Goal: Task Accomplishment & Management: Contribute content

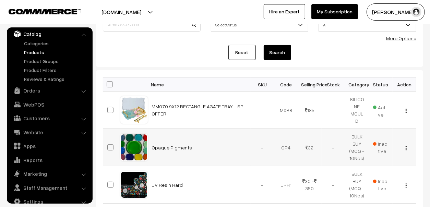
scroll to position [68, 0]
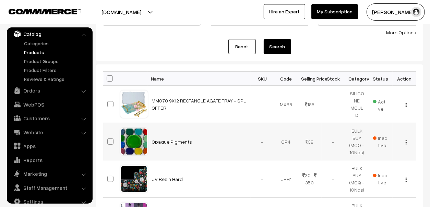
click at [111, 140] on span at bounding box center [110, 141] width 6 height 6
click at [108, 139] on input "checkbox" at bounding box center [106, 137] width 4 height 4
checkbox input "true"
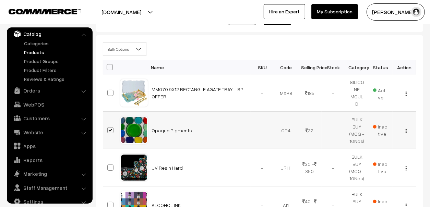
scroll to position [137, 0]
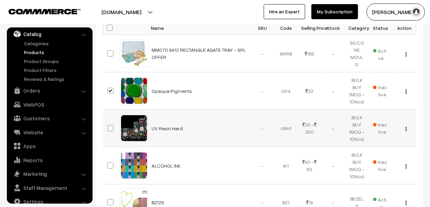
click at [111, 125] on span at bounding box center [110, 128] width 6 height 6
click at [108, 124] on input "checkbox" at bounding box center [106, 124] width 4 height 4
checkbox input "true"
click at [110, 162] on span at bounding box center [110, 165] width 6 height 6
click at [108, 162] on input "checkbox" at bounding box center [106, 161] width 4 height 4
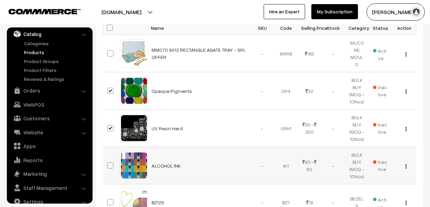
checkbox input "true"
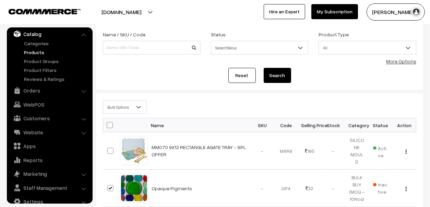
scroll to position [0, 0]
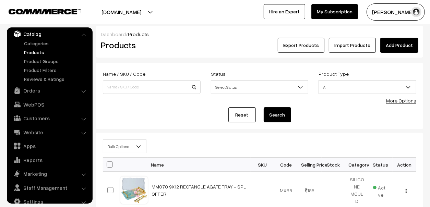
click at [132, 141] on span "Bulk Options" at bounding box center [124, 146] width 43 height 12
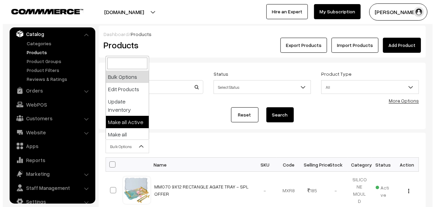
scroll to position [34, 0]
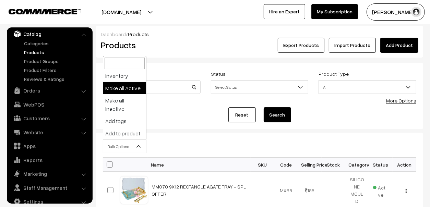
select select "active"
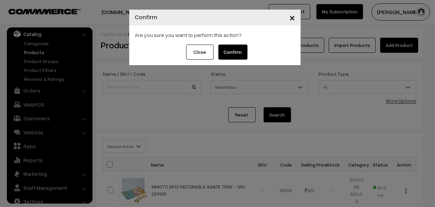
click at [235, 50] on button "Confirm" at bounding box center [232, 52] width 29 height 15
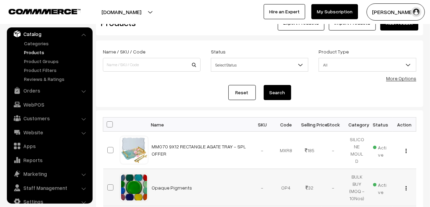
scroll to position [103, 0]
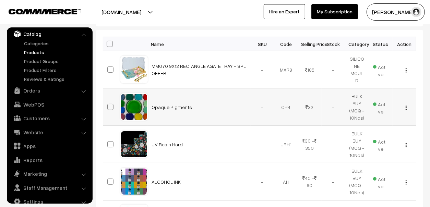
click at [167, 109] on td "Opaque Pigments" at bounding box center [199, 106] width 103 height 37
click at [170, 106] on link "Opaque Pigments" at bounding box center [172, 107] width 40 height 6
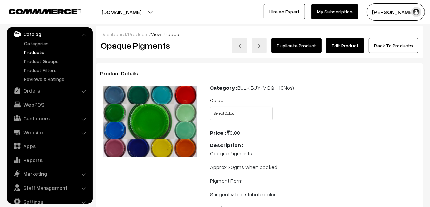
click at [350, 46] on link "Edit Product" at bounding box center [345, 45] width 38 height 15
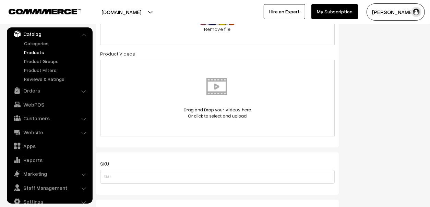
scroll to position [479, 0]
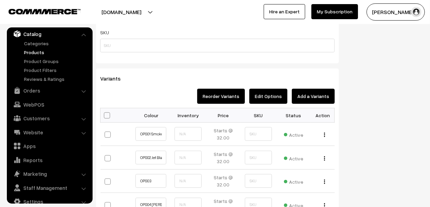
click at [273, 92] on button "Edit Options" at bounding box center [268, 96] width 38 height 15
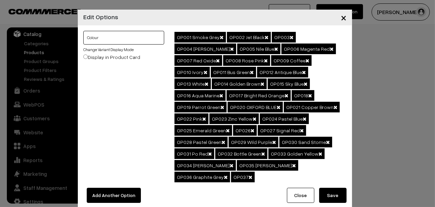
click at [124, 35] on input "Colour" at bounding box center [123, 38] width 81 height 14
click at [99, 49] on link "Change Variant Display Mode" at bounding box center [108, 49] width 50 height 5
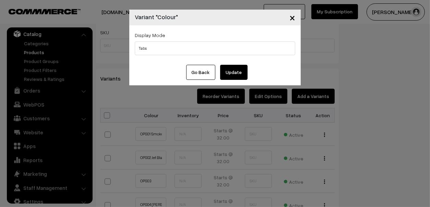
click at [291, 18] on button "×" at bounding box center [292, 17] width 17 height 21
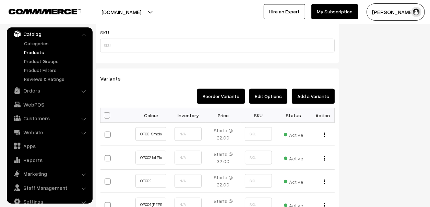
click at [37, 52] on link "Products" at bounding box center [56, 52] width 68 height 7
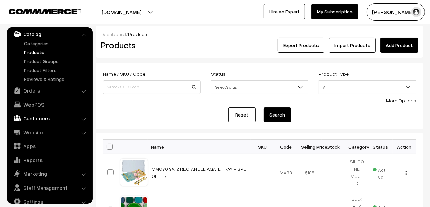
scroll to position [103, 0]
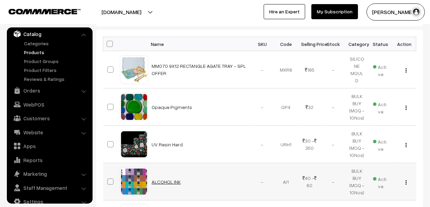
click at [163, 180] on link "ALCOHOL INK" at bounding box center [166, 182] width 29 height 6
click at [110, 181] on span at bounding box center [110, 181] width 6 height 6
click at [108, 180] on input "checkbox" at bounding box center [106, 177] width 4 height 4
checkbox input "true"
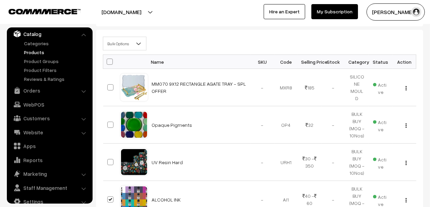
click at [141, 44] on b at bounding box center [138, 43] width 7 height 7
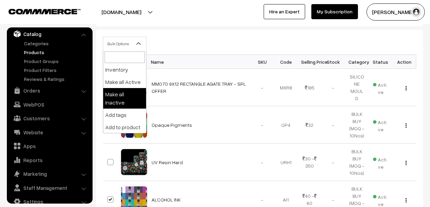
scroll to position [0, 0]
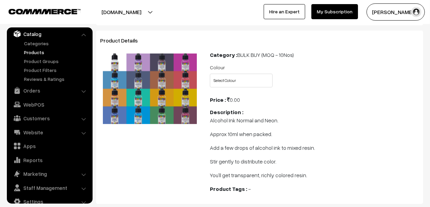
scroll to position [103, 0]
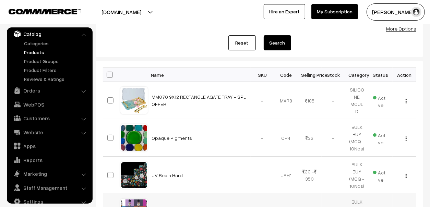
scroll to position [103, 0]
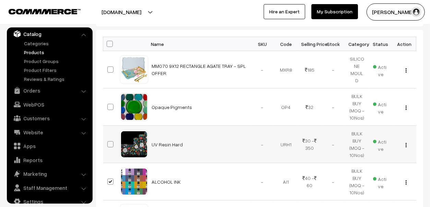
click at [110, 143] on span at bounding box center [110, 144] width 6 height 6
click at [108, 142] on input "checkbox" at bounding box center [106, 140] width 4 height 4
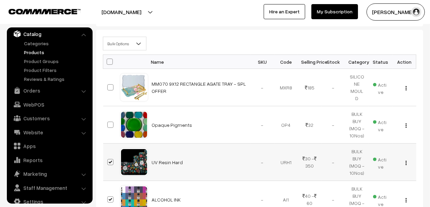
click at [108, 160] on span at bounding box center [110, 162] width 6 height 6
click at [108, 160] on input "checkbox" at bounding box center [106, 158] width 4 height 4
checkbox input "false"
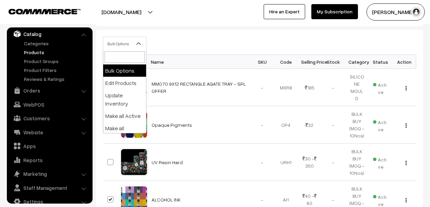
click at [131, 43] on span "Bulk Options" at bounding box center [124, 44] width 43 height 12
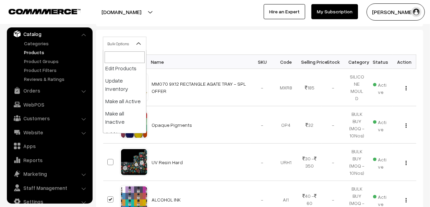
scroll to position [0, 0]
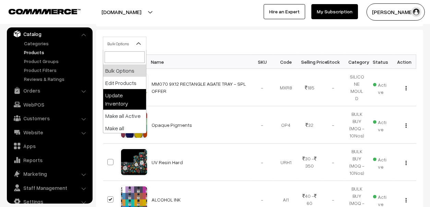
select select "updateInventory"
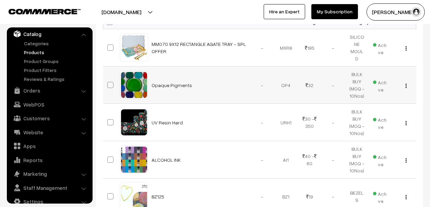
scroll to position [137, 0]
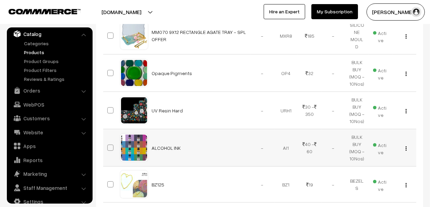
click at [108, 146] on span at bounding box center [110, 148] width 6 height 6
click at [108, 146] on input "checkbox" at bounding box center [106, 143] width 4 height 4
checkbox input "true"
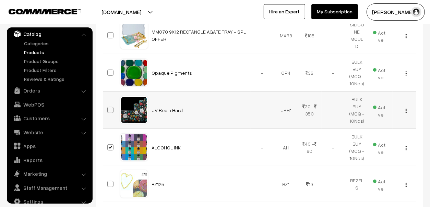
scroll to position [52, 0]
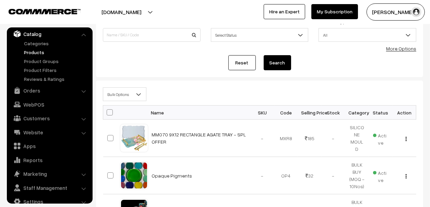
click at [142, 93] on span at bounding box center [141, 96] width 7 height 17
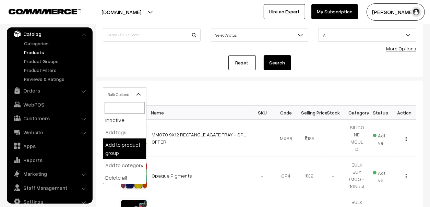
scroll to position [83, 0]
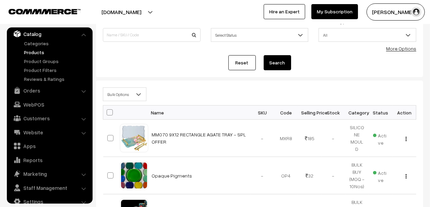
click at [202, 75] on form "Name / SKU / Code Status Select Status Active Inactive Select Status Product Ty…" at bounding box center [259, 44] width 327 height 66
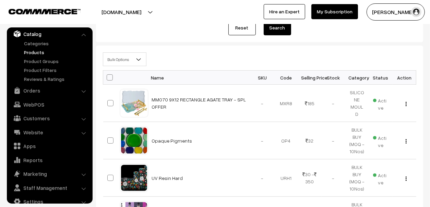
scroll to position [155, 0]
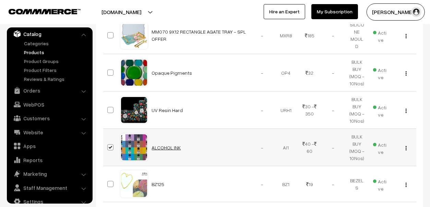
click at [159, 145] on link "ALCOHOL INK" at bounding box center [166, 148] width 29 height 6
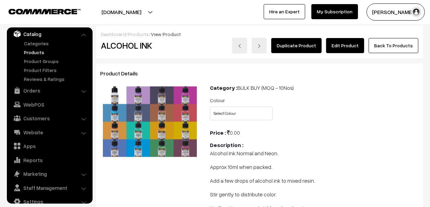
click at [349, 43] on link "Edit Product" at bounding box center [345, 45] width 38 height 15
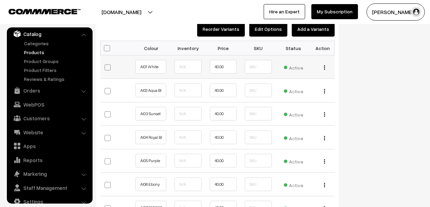
scroll to position [548, 0]
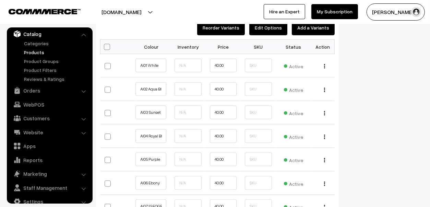
click at [106, 46] on span at bounding box center [107, 47] width 6 height 6
click at [106, 46] on input "checkbox" at bounding box center [106, 46] width 4 height 4
checkbox input "true"
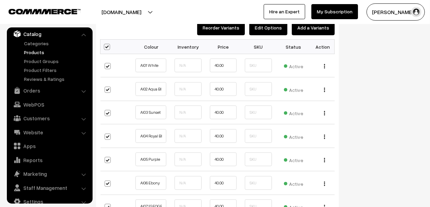
checkbox input "true"
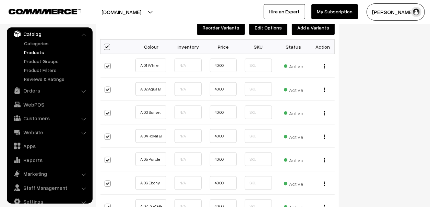
checkbox input "true"
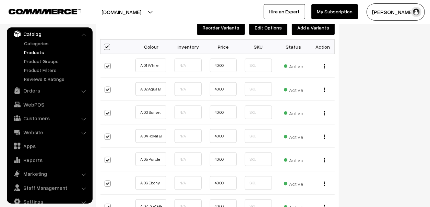
checkbox input "true"
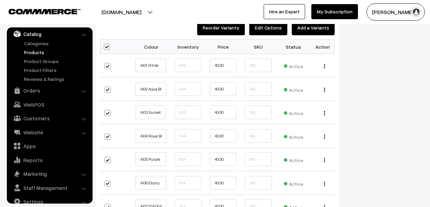
checkbox input "true"
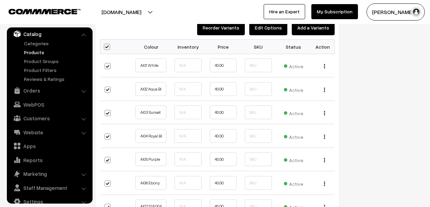
checkbox input "true"
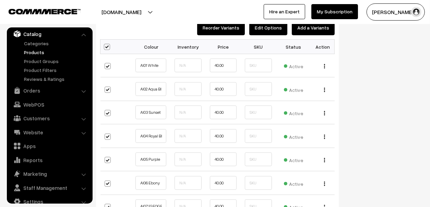
checkbox input "true"
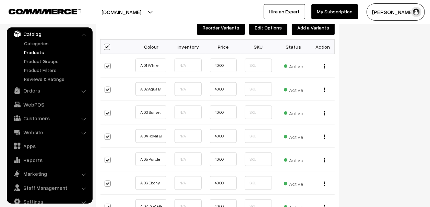
checkbox input "true"
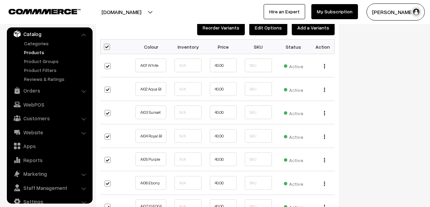
checkbox input "true"
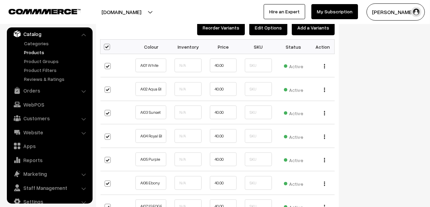
checkbox input "true"
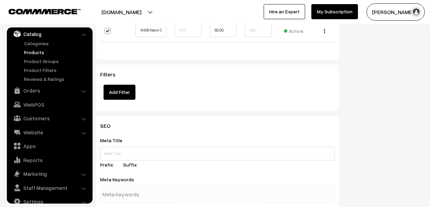
scroll to position [1542, 0]
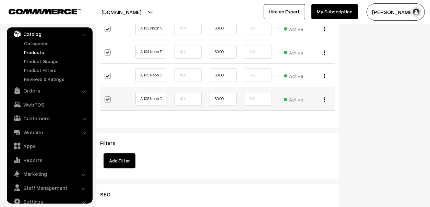
click at [107, 98] on span at bounding box center [107, 99] width 6 height 6
click at [109, 98] on input "checkbox" at bounding box center [111, 98] width 4 height 4
checkbox input "false"
click at [106, 75] on span at bounding box center [107, 76] width 6 height 6
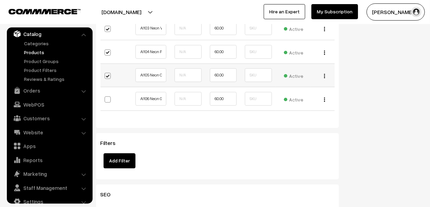
click at [109, 75] on input "checkbox" at bounding box center [111, 75] width 4 height 4
checkbox input "false"
click at [104, 51] on span at bounding box center [107, 52] width 6 height 6
click at [109, 51] on input "checkbox" at bounding box center [111, 51] width 4 height 4
checkbox input "false"
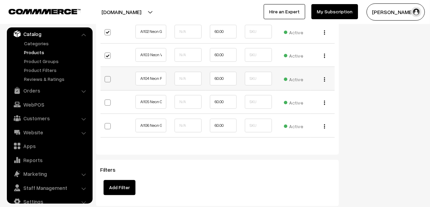
scroll to position [1439, 0]
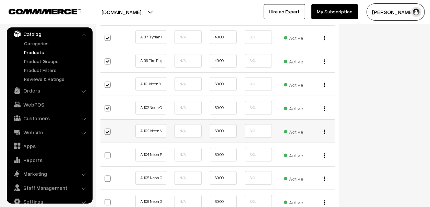
click at [107, 128] on span at bounding box center [107, 131] width 6 height 6
click at [109, 129] on input "checkbox" at bounding box center [111, 131] width 4 height 4
checkbox input "false"
click at [106, 106] on span at bounding box center [107, 108] width 6 height 6
click at [109, 106] on input "checkbox" at bounding box center [111, 107] width 4 height 4
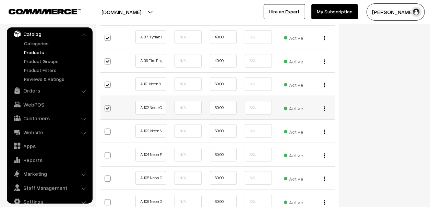
checkbox input "false"
click at [109, 82] on span at bounding box center [107, 85] width 6 height 6
click at [109, 82] on input "checkbox" at bounding box center [111, 84] width 4 height 4
checkbox input "false"
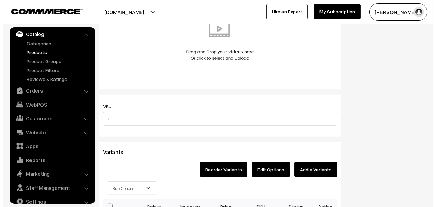
scroll to position [479, 0]
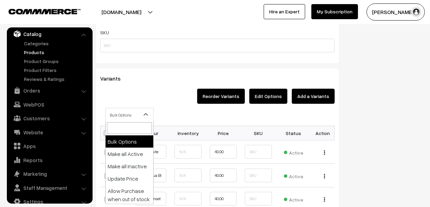
click at [121, 115] on span "Bulk Options" at bounding box center [130, 115] width 48 height 12
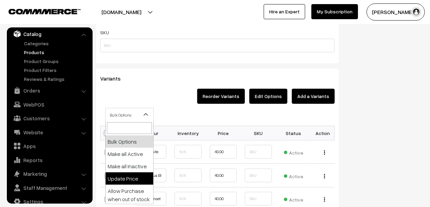
select select "0"
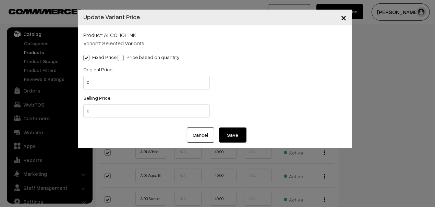
click at [141, 58] on label "Price based on quantity" at bounding box center [149, 56] width 62 height 7
click at [122, 58] on input "Price based on quantity" at bounding box center [120, 56] width 4 height 4
radio input "true"
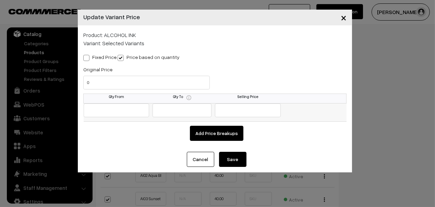
click at [111, 108] on input "text" at bounding box center [117, 110] width 66 height 14
type input "10"
type input "1"
type input "40"
click at [242, 161] on button "Save" at bounding box center [232, 159] width 27 height 15
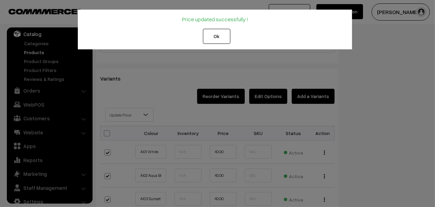
click at [220, 30] on button "Ok" at bounding box center [216, 36] width 27 height 15
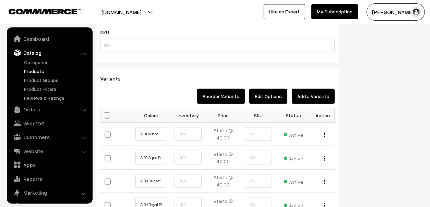
scroll to position [19, 0]
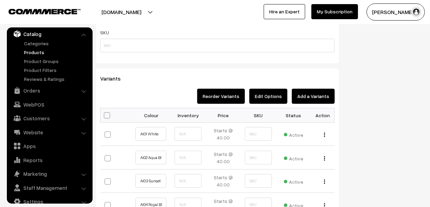
click at [108, 114] on span at bounding box center [107, 115] width 6 height 6
click at [108, 114] on input "checkbox" at bounding box center [106, 115] width 4 height 4
checkbox input "true"
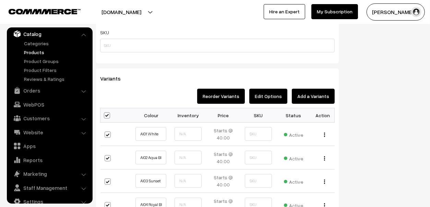
checkbox input "true"
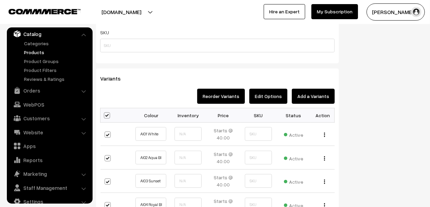
checkbox input "true"
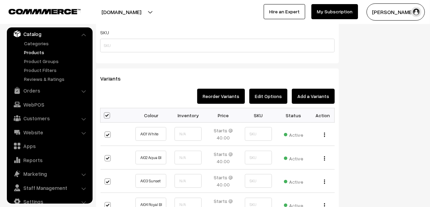
checkbox input "true"
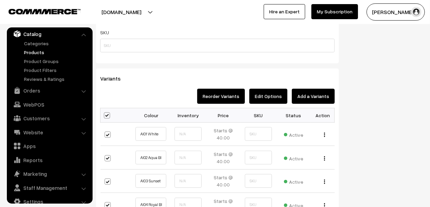
checkbox input "true"
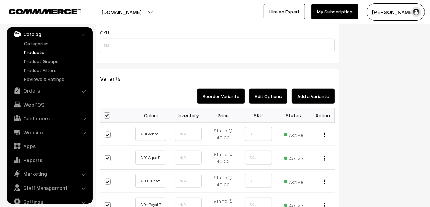
checkbox input "true"
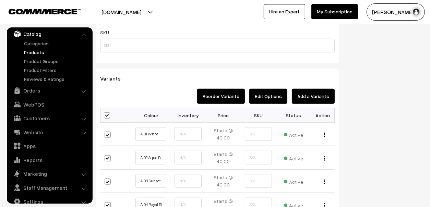
checkbox input "true"
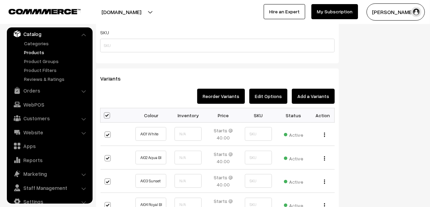
checkbox input "true"
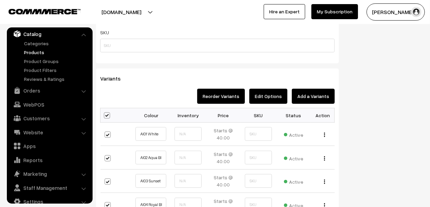
checkbox input "true"
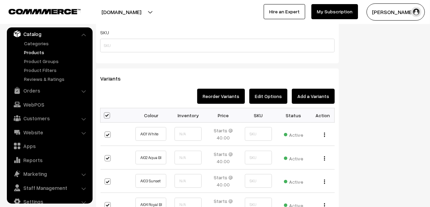
checkbox input "true"
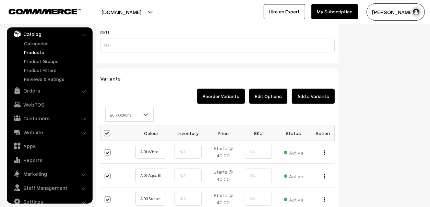
click at [104, 130] on span at bounding box center [107, 133] width 6 height 6
click at [104, 131] on input "checkbox" at bounding box center [106, 133] width 4 height 4
checkbox input "false"
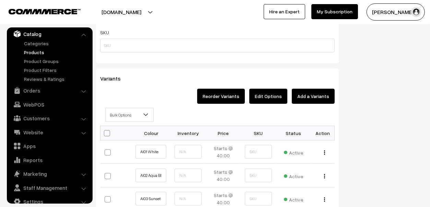
checkbox input "false"
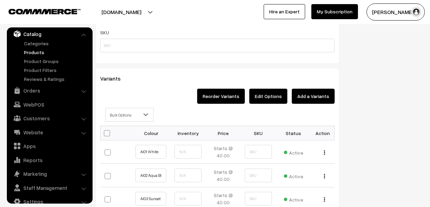
checkbox input "false"
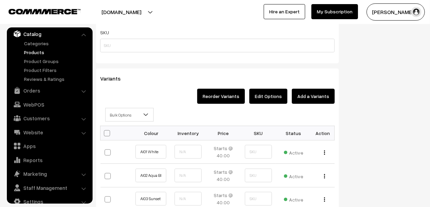
checkbox input "false"
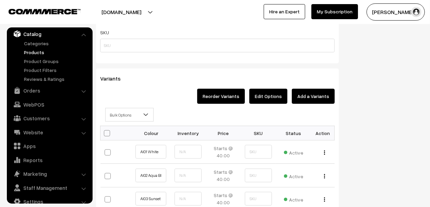
checkbox input "false"
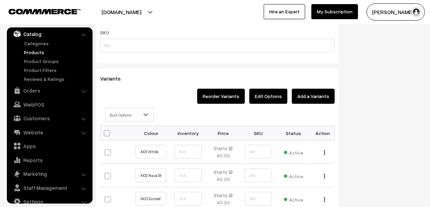
checkbox input "false"
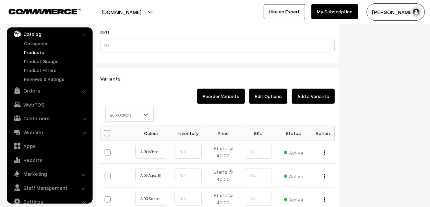
checkbox input "false"
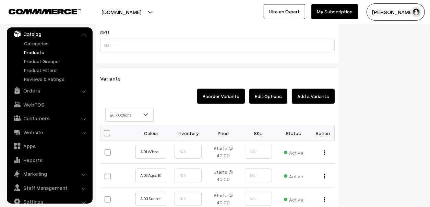
checkbox input "false"
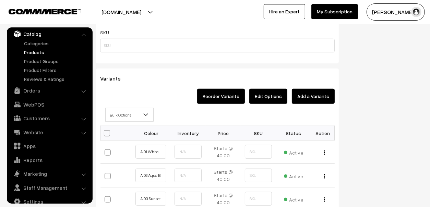
checkbox input "false"
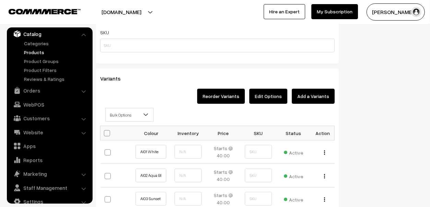
checkbox input "false"
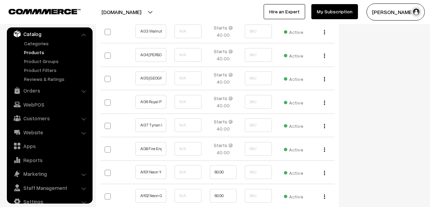
scroll to position [1439, 0]
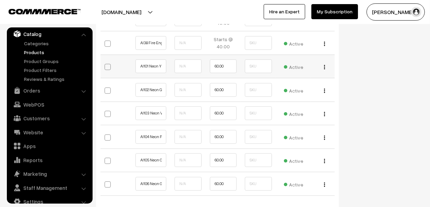
click at [108, 66] on span at bounding box center [107, 67] width 6 height 6
click at [109, 66] on input "checkbox" at bounding box center [111, 66] width 4 height 4
checkbox input "true"
click at [108, 87] on span at bounding box center [107, 90] width 6 height 6
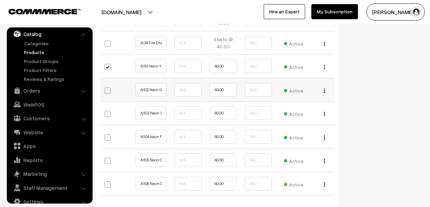
click at [109, 87] on input "checkbox" at bounding box center [111, 89] width 4 height 4
checkbox input "true"
click at [105, 111] on span at bounding box center [107, 114] width 6 height 6
click at [109, 111] on input "checkbox" at bounding box center [111, 113] width 4 height 4
checkbox input "true"
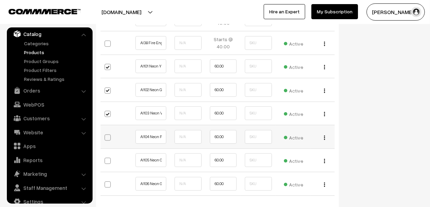
click at [107, 134] on span at bounding box center [107, 137] width 6 height 6
click at [109, 134] on input "checkbox" at bounding box center [111, 136] width 4 height 4
checkbox input "true"
click at [106, 158] on span at bounding box center [107, 161] width 6 height 6
click at [109, 158] on input "checkbox" at bounding box center [111, 160] width 4 height 4
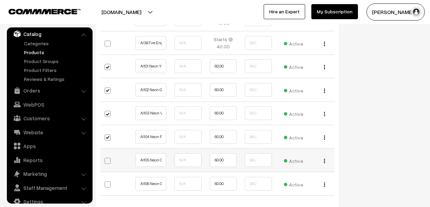
checkbox input "true"
click at [106, 181] on span at bounding box center [107, 184] width 6 height 6
click at [109, 181] on input "checkbox" at bounding box center [111, 183] width 4 height 4
checkbox input "true"
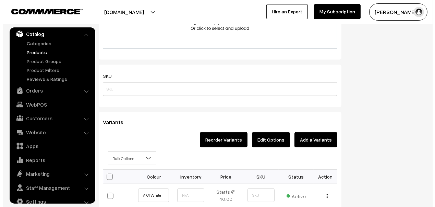
scroll to position [497, 0]
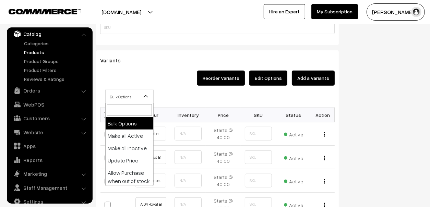
click at [132, 91] on span "Bulk Options" at bounding box center [130, 97] width 48 height 12
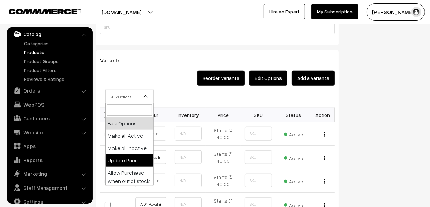
select select "0"
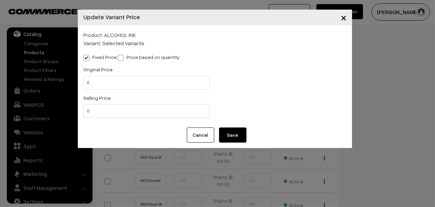
click at [141, 54] on label "Price based on quantity" at bounding box center [149, 56] width 62 height 7
click at [122, 54] on input "Price based on quantity" at bounding box center [120, 56] width 4 height 4
radio input "true"
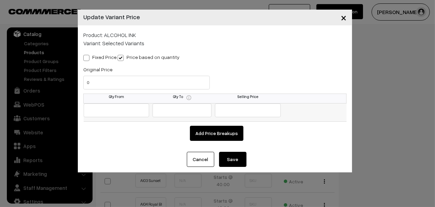
click at [128, 112] on input "text" at bounding box center [117, 110] width 66 height 14
type input "10"
type input "60"
click at [237, 156] on button "Save" at bounding box center [232, 159] width 27 height 15
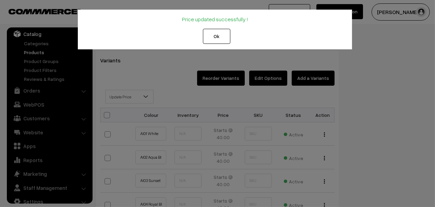
click at [229, 40] on button "Ok" at bounding box center [216, 36] width 27 height 15
click at [226, 37] on button "Ok" at bounding box center [216, 36] width 27 height 15
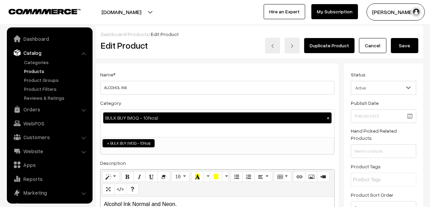
click at [373, 44] on link "Cancel" at bounding box center [372, 45] width 27 height 15
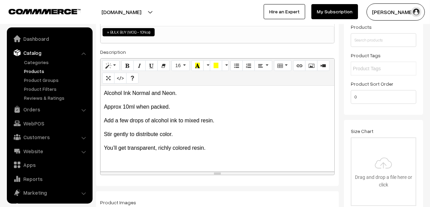
scroll to position [137, 0]
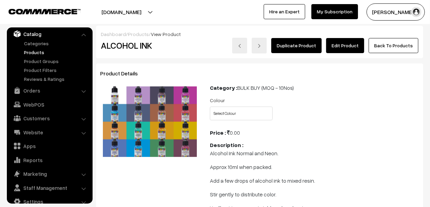
click at [342, 43] on link "Edit Product" at bounding box center [345, 45] width 38 height 15
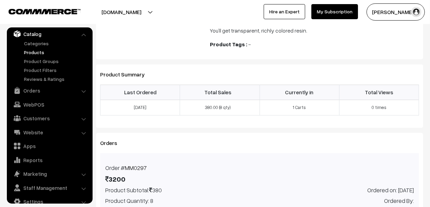
scroll to position [280, 0]
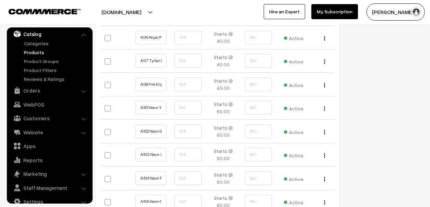
scroll to position [1542, 0]
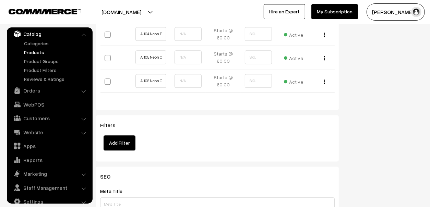
click at [32, 33] on link "Catalog" at bounding box center [50, 34] width 82 height 12
click at [39, 51] on link "Products" at bounding box center [56, 52] width 68 height 7
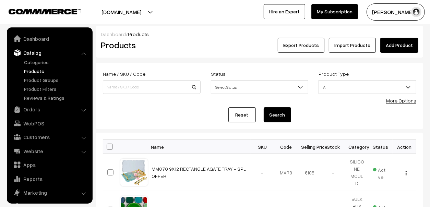
scroll to position [19, 0]
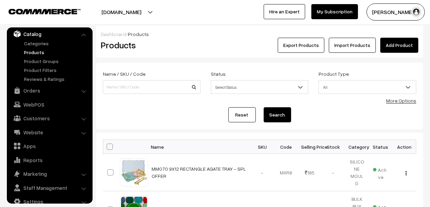
click at [409, 41] on link "Add Product" at bounding box center [399, 45] width 38 height 15
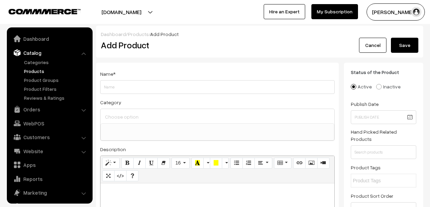
select select
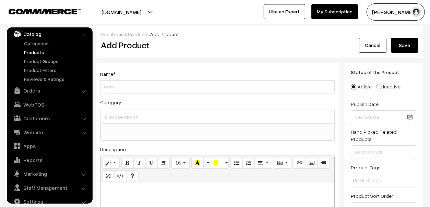
click at [132, 87] on input "Weight" at bounding box center [217, 87] width 234 height 14
type input "Pearl Pigments"
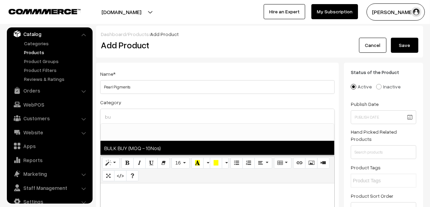
type input "bu"
click at [135, 146] on span "BULK BUY (MOQ - 10Nos)" at bounding box center [217, 148] width 234 height 14
select select "61"
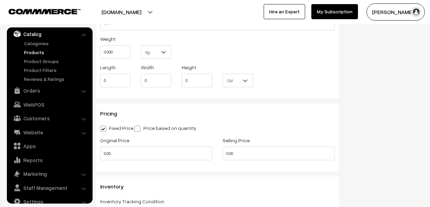
scroll to position [548, 0]
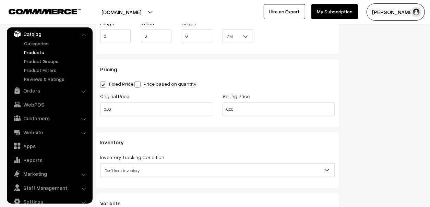
click at [155, 82] on label "Price based on quantity" at bounding box center [165, 83] width 62 height 7
click at [139, 82] on input "Price based on quantity" at bounding box center [136, 83] width 4 height 4
radio input "true"
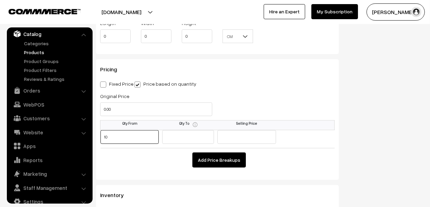
type input "10"
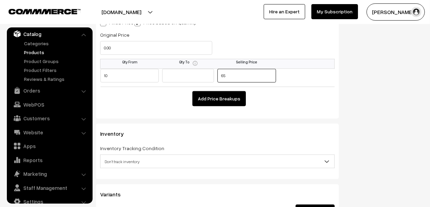
scroll to position [651, 0]
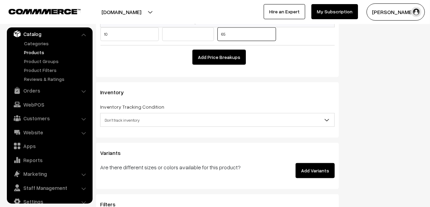
type input "65"
click at [310, 173] on button "Add Variants" at bounding box center [314, 170] width 39 height 15
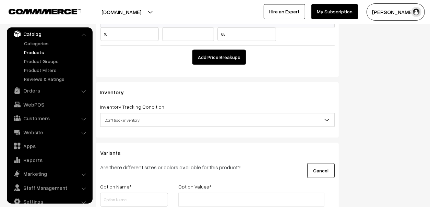
scroll to position [754, 0]
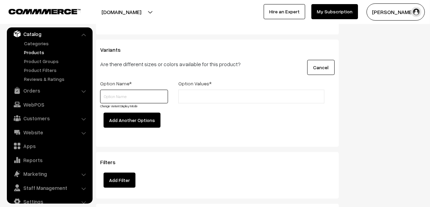
click at [131, 94] on input "text" at bounding box center [134, 97] width 68 height 14
type input "Colour"
paste input "PP001 White"
type input "PP001 White"
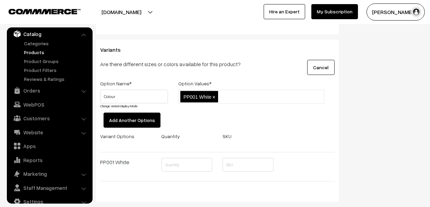
paste input "PP003 SCARLET PP416"
type input "PP003 SCARLET PP416"
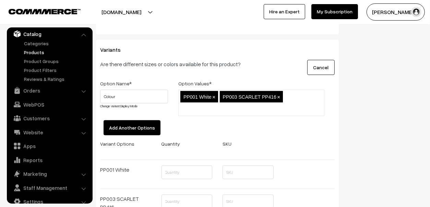
paste input "PP004 Aquamarine"
type input "PP004 Aquamarine"
paste input "PP005 Green Blue"
type input "PP005 Green Blue"
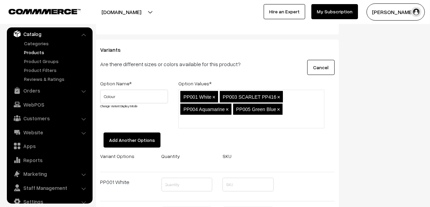
paste input "PP006 DARK BLUE PP2425"
type input "PP006 DARK BLUE PP2425"
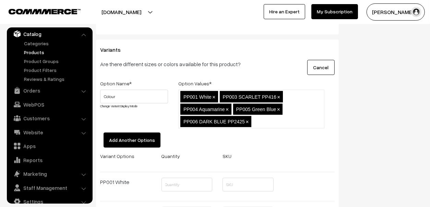
paste input "PP007 C Green / Emerald Green Pp34406"
type input "PP007 C Green / Emerald Green Pp34406"
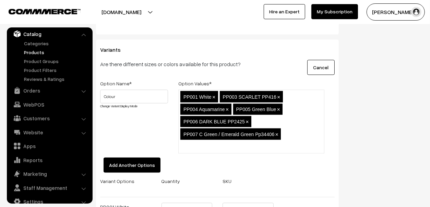
paste input "PP008 Firozi Blue PP3400"
type input "PP008 Firozi Blue PP3400"
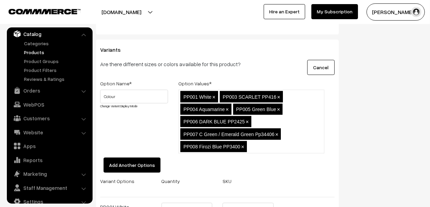
paste input "PP009 Lavander"
type input "PP009 Lavander"
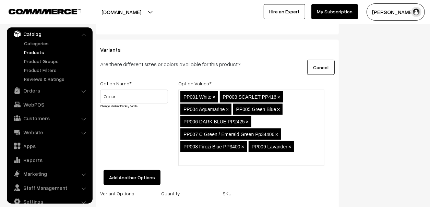
paste input "PP010 Dark Green Pp3408"
type input "PP010 Dark Green Pp3408"
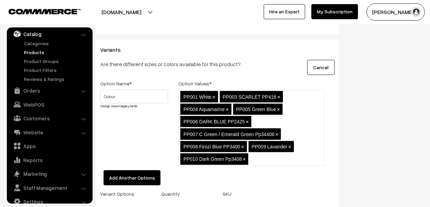
paste input "PP011 Brillaint Blue Pp011"
type input "PP011 Brillaint Blue Pp011"
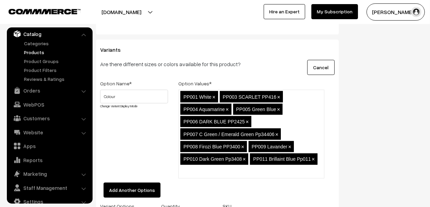
paste input "PP012 Golden Blue Green Pp3496"
type input "PP012 Golden Blue Green Pp3496"
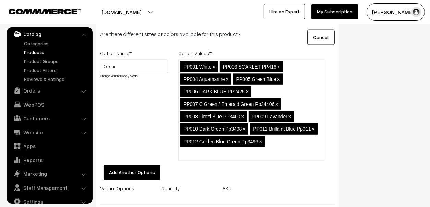
scroll to position [822, 0]
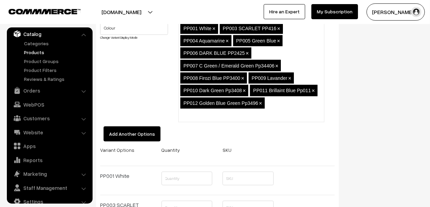
paste input "PP013 Dark Orange"
type input "PP013 Dark Orange"
paste input "PP014 Tender Pink"
type input "PP014 Tender Pink"
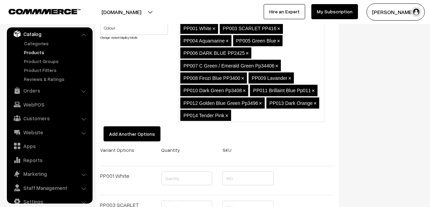
paste input "PP015 Gold PP8307"
type input "PP015 Gold PP8307"
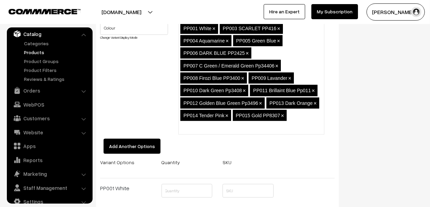
paste input "PP016 Dark Gold Pp8309"
type input "PP016 Dark Gold Pp8309"
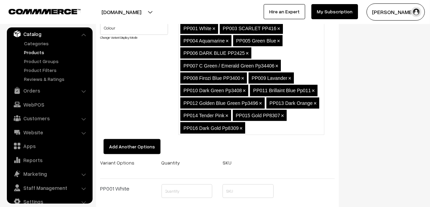
paste input "PP017 Grey"
type input "PP017 Grey"
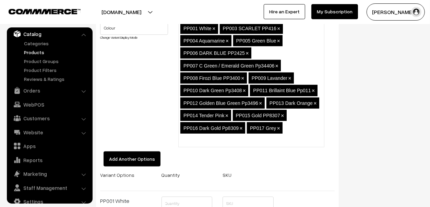
click at [103, 151] on button "Add Another Options" at bounding box center [131, 158] width 57 height 15
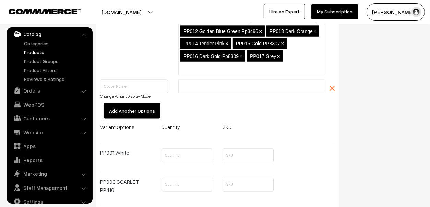
scroll to position [856, 0]
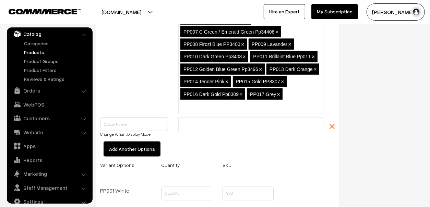
click at [304, 95] on ul "PP001 White × PP003 SCARLET PP416 × PP004 Aquamarine × PP005 Green Blue × PP006…" at bounding box center [251, 50] width 146 height 126
paste input "PP018 Light Blue"
type input "PP018 Light Blue"
paste input "PP019 SIlver Grey PP8407"
type input "PP019 SIlver Grey PP8407"
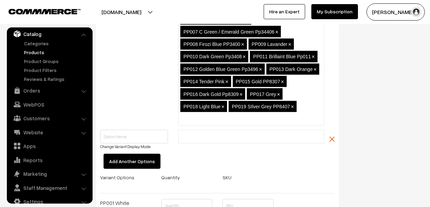
paste input "PP020 BROWN PP8410"
type input "PP020 BROWN PP8410"
paste input "PP021 Symphany Pink Pp8415"
type input "PP021 Symphany Pink Pp8415"
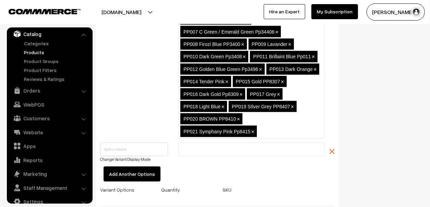
scroll to position [0, 0]
paste input "PP022 Rose Pink"
type input "PP022 Rose Pink"
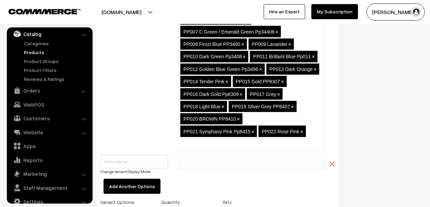
paste input "PP023 LEMON YELLOW"
type input "PP023 LEMON YELLOW"
paste input "PP024 Purple Blue Pp8422"
type input "PP024 Purple Blue Pp8422"
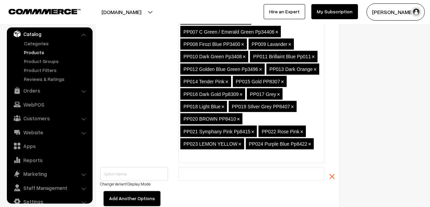
paste input "PP025 Violet Pp8424"
type input "PP025 Violet Pp8424"
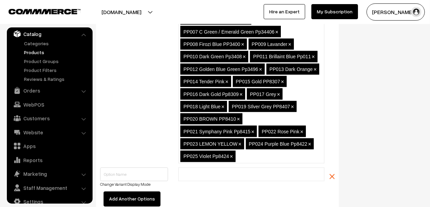
paste input "PP026 Moss Green"
type input "PP026 Moss Green"
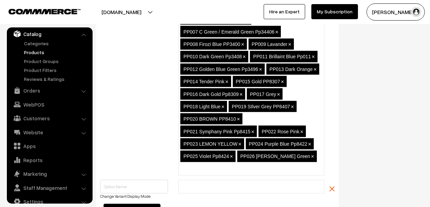
paste input "PP027 Wine Pp8450"
type input "PP027 Wine Pp8450"
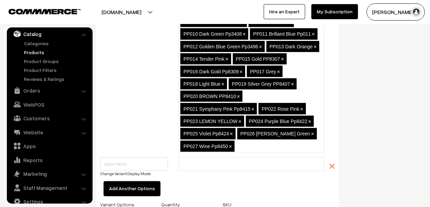
scroll to position [890, 0]
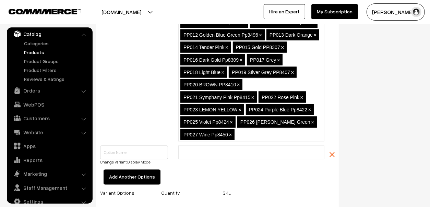
paste input "PP028 Symphony Purple PP8469"
type input "PP028 Symphony Purple PP8469"
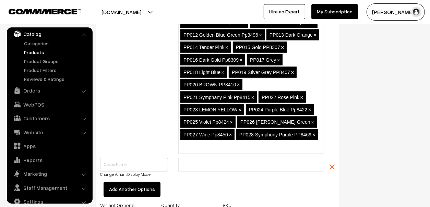
paste input "PP029 Pink"
type input "PP029 Pink"
paste input "PP030 Bronze"
type input "PP030 Bronze"
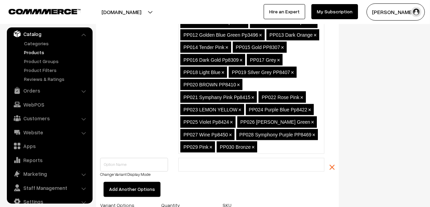
paste input "PP031 Satin Copper"
type input "PP031 Satin Copper"
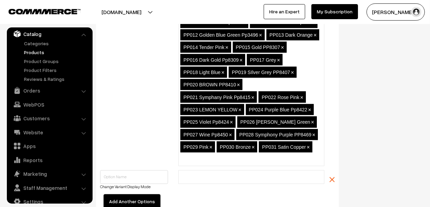
paste input "PP032 Satin Burgundy Pp8504"
type input "PP032 Satin Burgundy Pp8504"
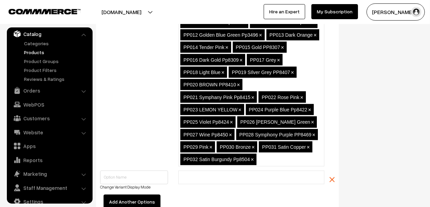
paste input "PP033 Satin Red"
type input "PP033 Satin Red"
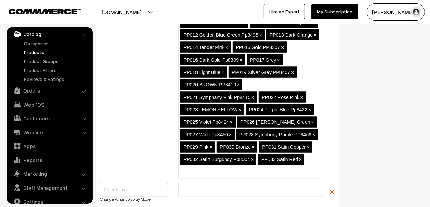
paste input "PP034 MERMAID RED PP8507"
type input "PP034 MERMAID RED PP8507"
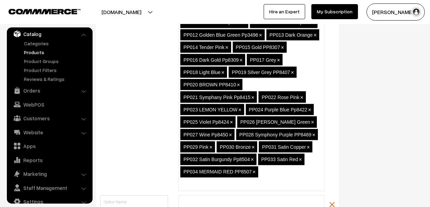
click at [240, 181] on input "text" at bounding box center [210, 184] width 60 height 7
paste input "PP035 Dark Copper"
type input "PP035 Dark Copper"
paste input "PP036 Merck King Gold"
type input "PP036 Merck King Gold"
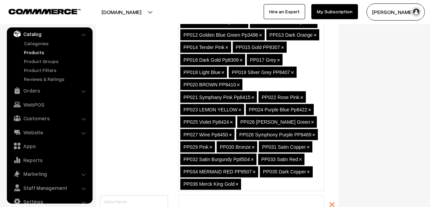
paste input "PP037"
type input "PP037"
paste input "PP038 Water Blue"
type input "PP038 Water Blue"
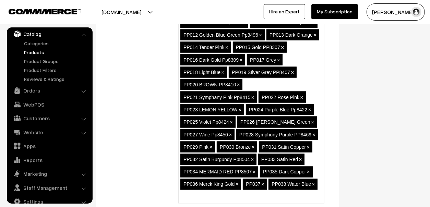
paste input "PP039 Light Peach"
type input "PP039 Light Peach"
paste input "PP042 Watermelon Red"
type input "PP042 Watermelon Red"
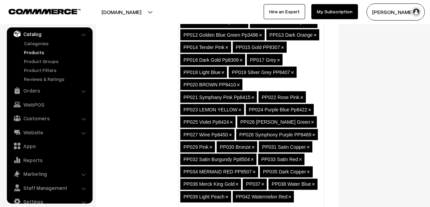
paste input "PP043 Gold Green"
type input "PP043 Gold Green"
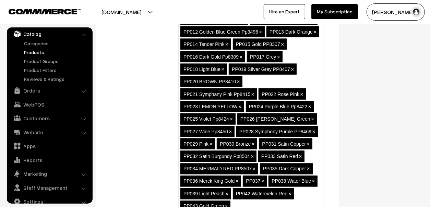
paste input "PP044 Mermaid Yellow"
type input "PP044 Mermaid Yellow"
paste input "PP045 Rose Gold PP84704"
type input "PP045 Rose Gold PP84704"
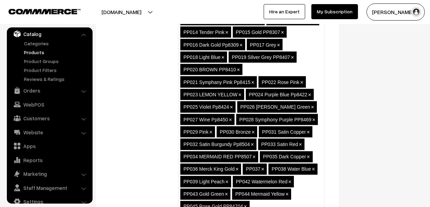
scroll to position [0, 0]
paste input "PP046 Mermaid Purple"
type input "PP046 Mermaid Purple"
paste input "PP047 Lawender"
type input "PP047 Lawender"
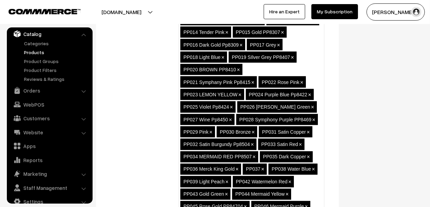
scroll to position [918, 0]
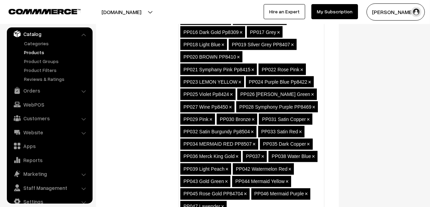
paste input "PP048 Mermaid Green"
type input "PP048 Mermaid Green"
type input "v"
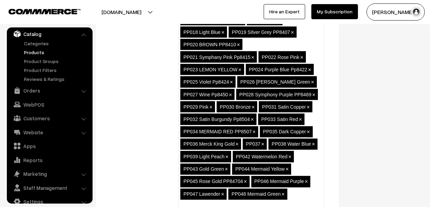
scroll to position [931, 0]
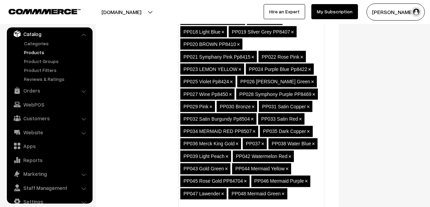
paste input "PP049 Tyrant Gold"
type input "PP049 Tyrant Gold"
paste input "PP050 Carmine Pp3403-B"
type input "PP050 Carmine Pp3403-B"
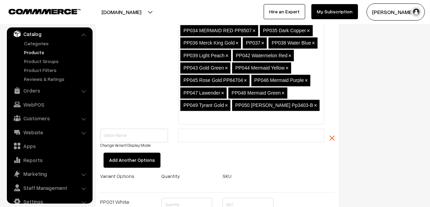
scroll to position [1034, 0]
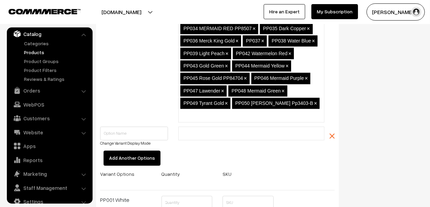
paste input "PP051 Mehandi"
type input "PP051 Mehandi"
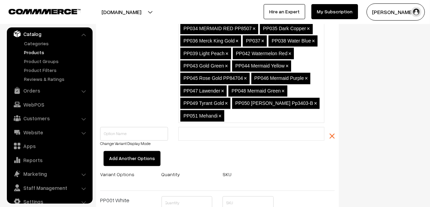
paste input "PP052 Sterling Grey Pp407a-2"
type input "PP052 Sterling Grey Pp407a-2"
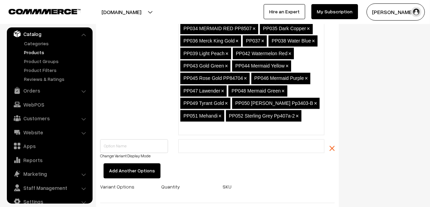
paste input "PP053 Black"
type input "PP053 Black"
paste input "PP055 Golden Green Pp3497"
type input "PP055 Golden Green Pp3497"
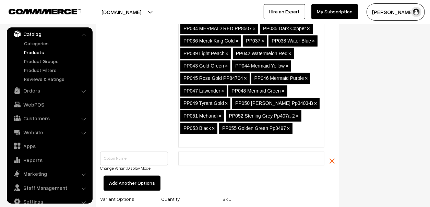
paste input "PP056 Copper Pp8520"
type input "PP056 Copper Pp8520"
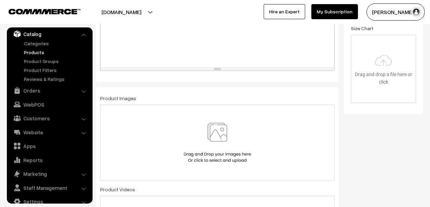
scroll to position [246, 0]
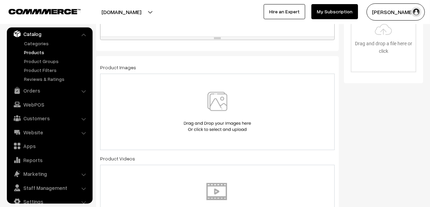
click at [218, 102] on img at bounding box center [217, 112] width 71 height 40
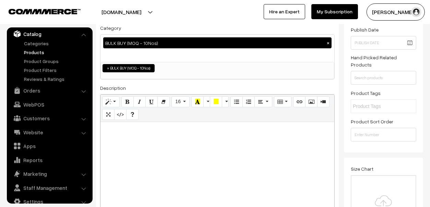
scroll to position [0, 0]
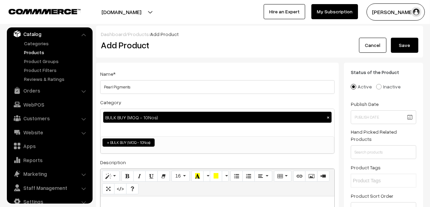
click at [401, 45] on button "Save" at bounding box center [404, 45] width 27 height 15
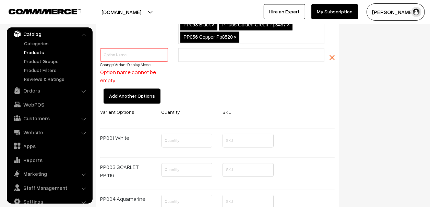
scroll to position [1146, 0]
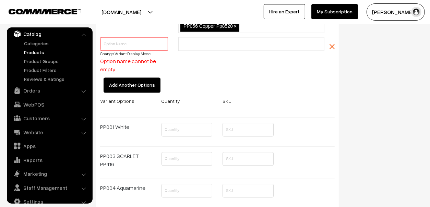
click at [333, 44] on img "button" at bounding box center [331, 46] width 5 height 5
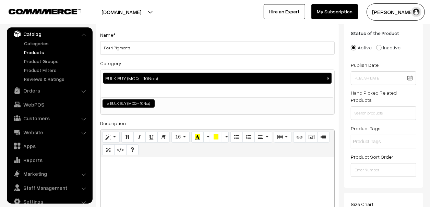
scroll to position [0, 0]
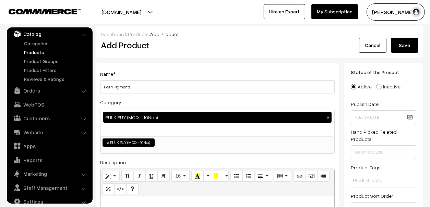
click at [405, 42] on button "Save" at bounding box center [404, 45] width 27 height 15
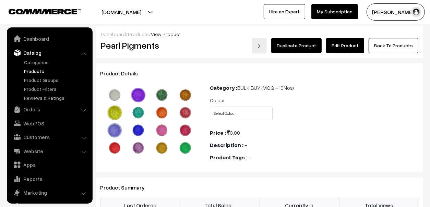
scroll to position [19, 0]
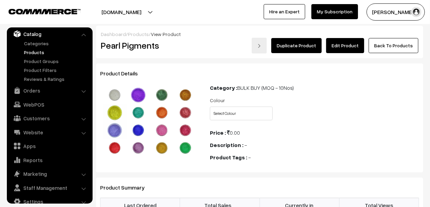
click at [338, 43] on link "Edit Product" at bounding box center [345, 45] width 38 height 15
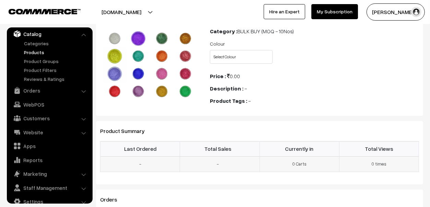
scroll to position [0, 0]
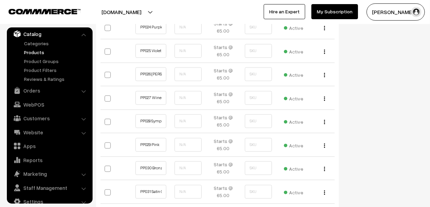
scroll to position [1062, 0]
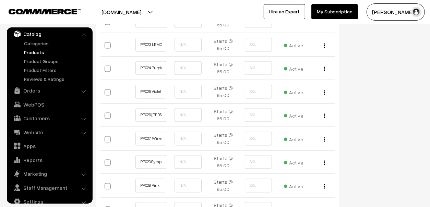
click at [34, 52] on link "Products" at bounding box center [56, 52] width 68 height 7
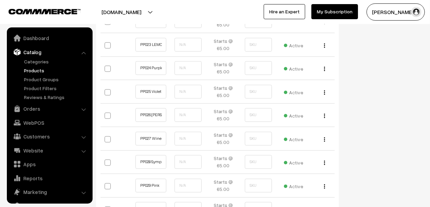
scroll to position [0, 0]
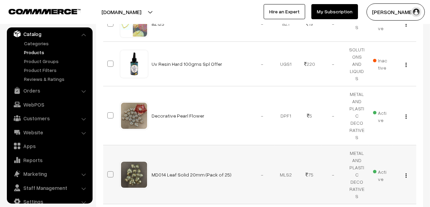
scroll to position [377, 0]
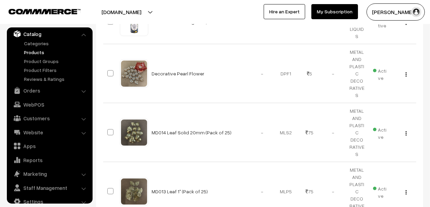
click at [28, 55] on link "Products" at bounding box center [56, 52] width 68 height 7
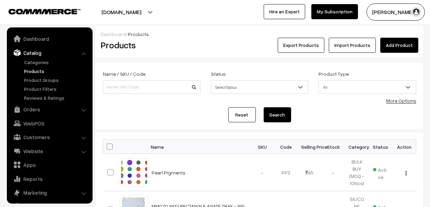
scroll to position [19, 0]
